Goal: Task Accomplishment & Management: Use online tool/utility

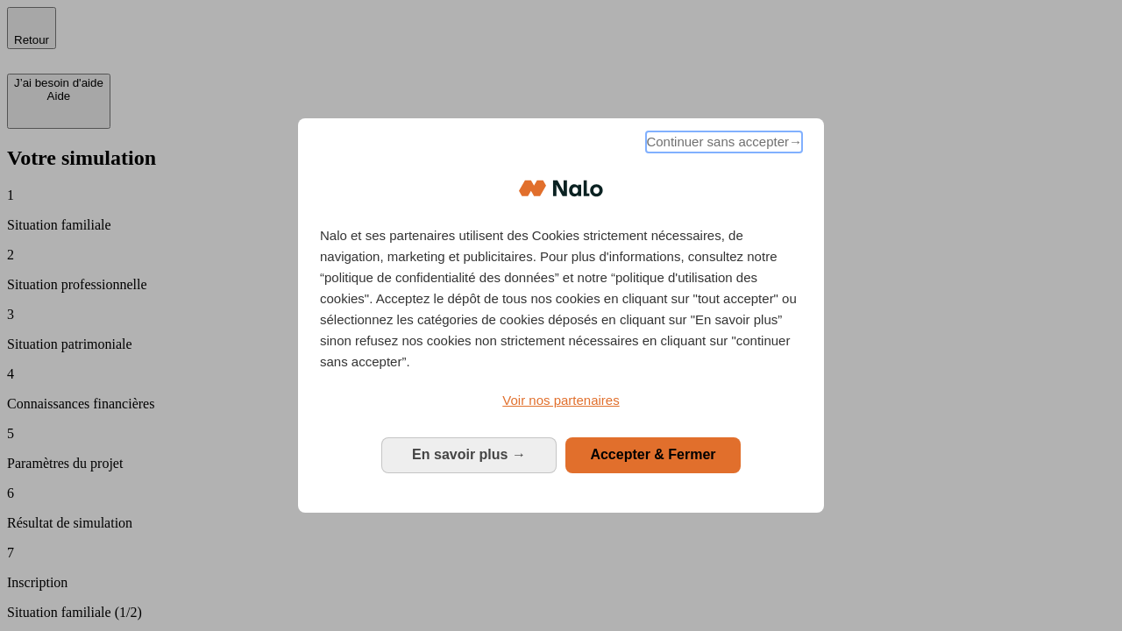
click at [722, 145] on span "Continuer sans accepter →" at bounding box center [724, 141] width 156 height 21
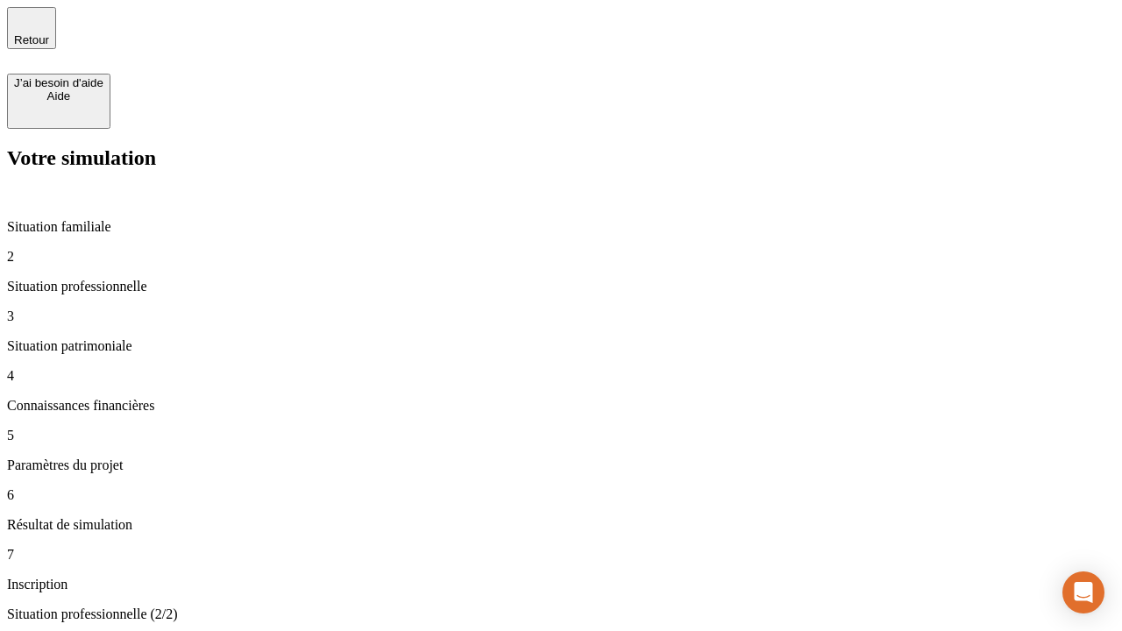
type input "30 000"
type input "40 000"
